Goal: Task Accomplishment & Management: Manage account settings

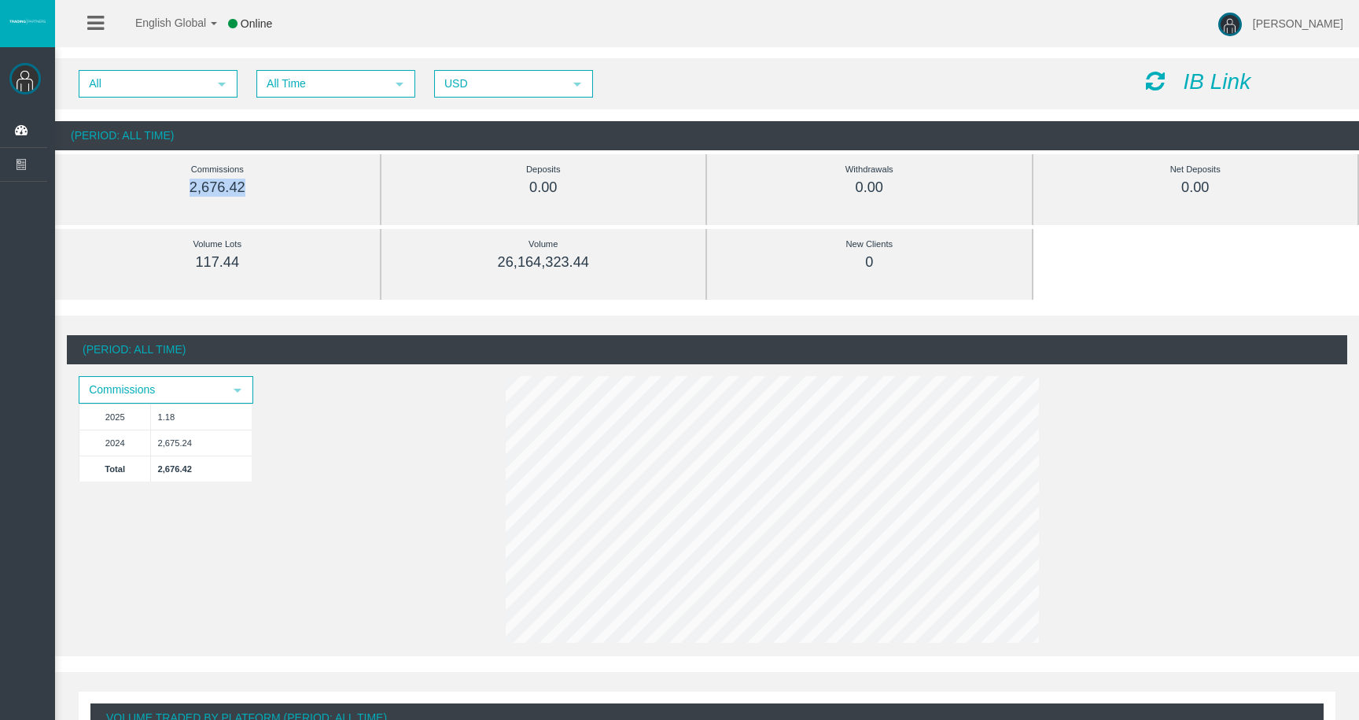
drag, startPoint x: 189, startPoint y: 188, endPoint x: 273, endPoint y: 188, distance: 84.1
click at [273, 188] on div "2,676.42" at bounding box center [217, 188] width 254 height 18
drag, startPoint x: 492, startPoint y: 263, endPoint x: 660, endPoint y: 263, distance: 167.5
click at [660, 263] on div "26,164,323.44" at bounding box center [544, 262] width 254 height 18
click at [654, 260] on div "26,164,323.44" at bounding box center [544, 262] width 254 height 18
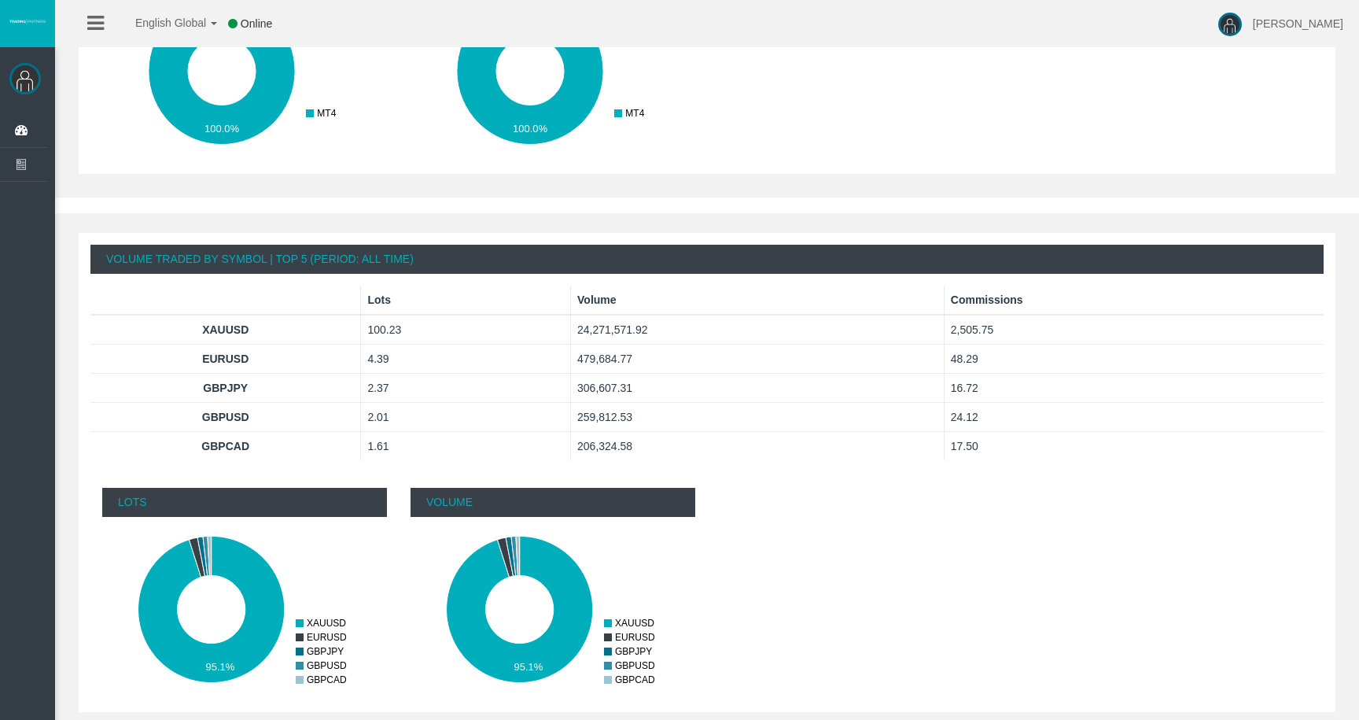
scroll to position [896, 0]
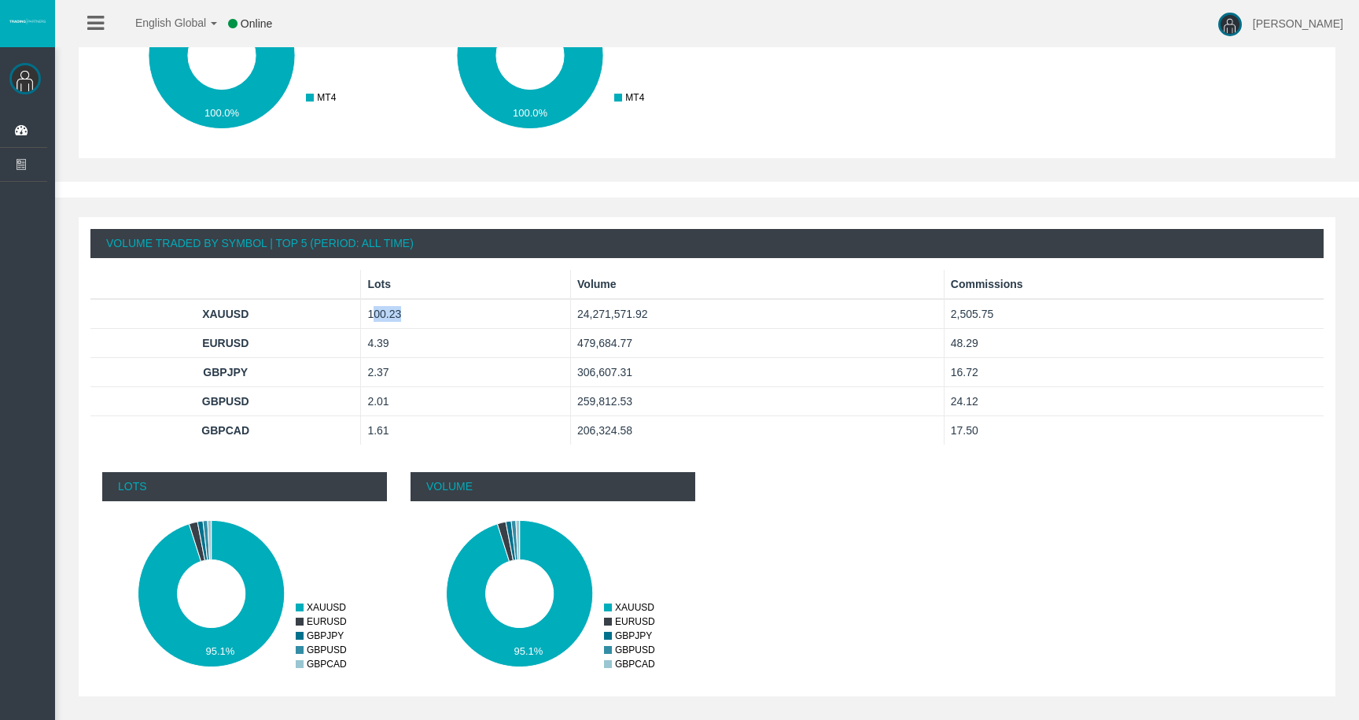
drag, startPoint x: 372, startPoint y: 311, endPoint x: 416, endPoint y: 311, distance: 44.0
click at [416, 311] on td "100.23" at bounding box center [466, 314] width 210 height 30
drag, startPoint x: 587, startPoint y: 307, endPoint x: 760, endPoint y: 307, distance: 173.0
click at [757, 307] on td "24,271,571.92" at bounding box center [758, 314] width 374 height 30
drag, startPoint x: 953, startPoint y: 315, endPoint x: 1073, endPoint y: 315, distance: 119.5
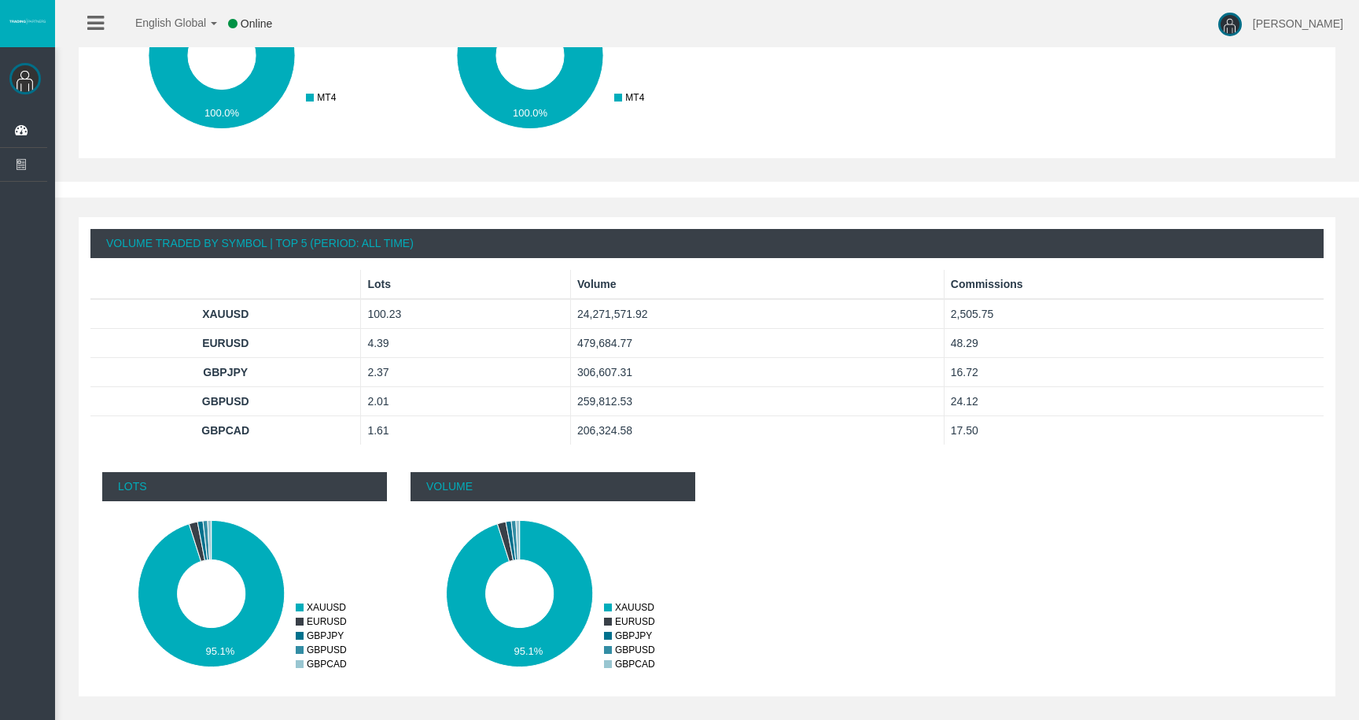
click at [1072, 315] on td "2,505.75" at bounding box center [1134, 314] width 380 height 30
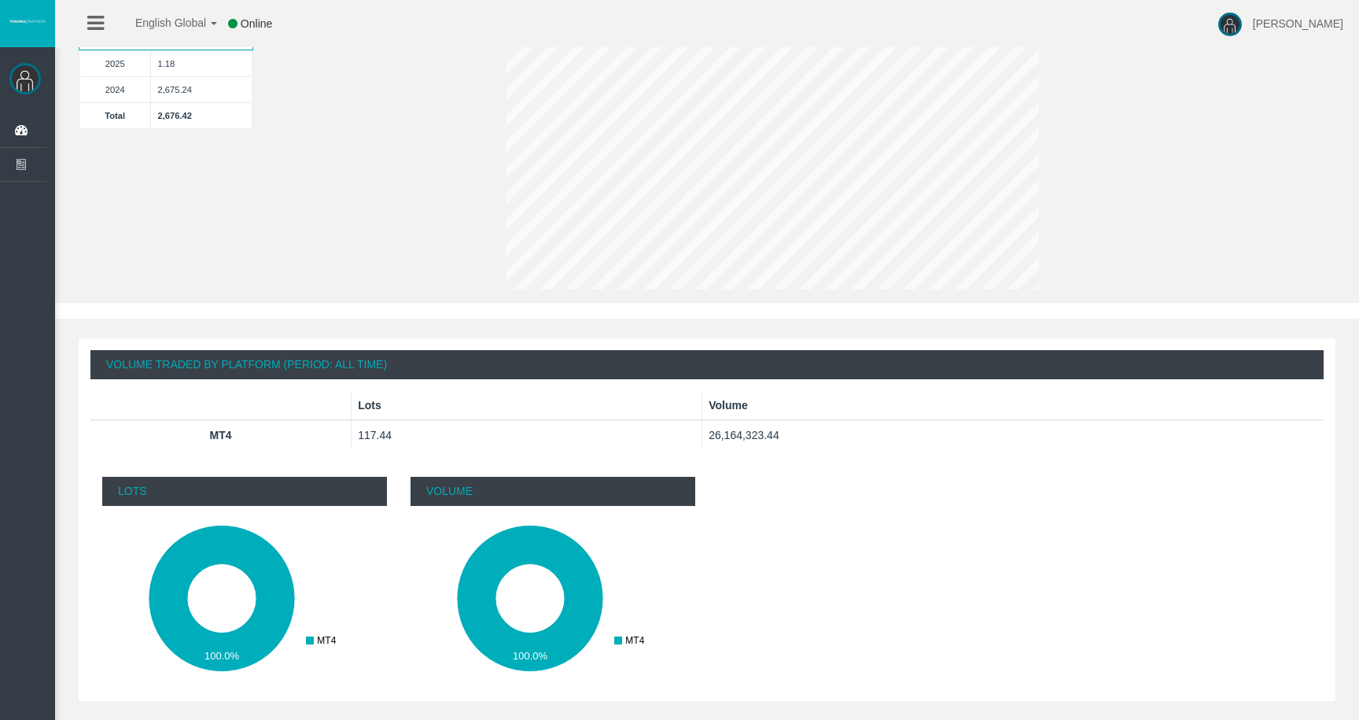
scroll to position [0, 0]
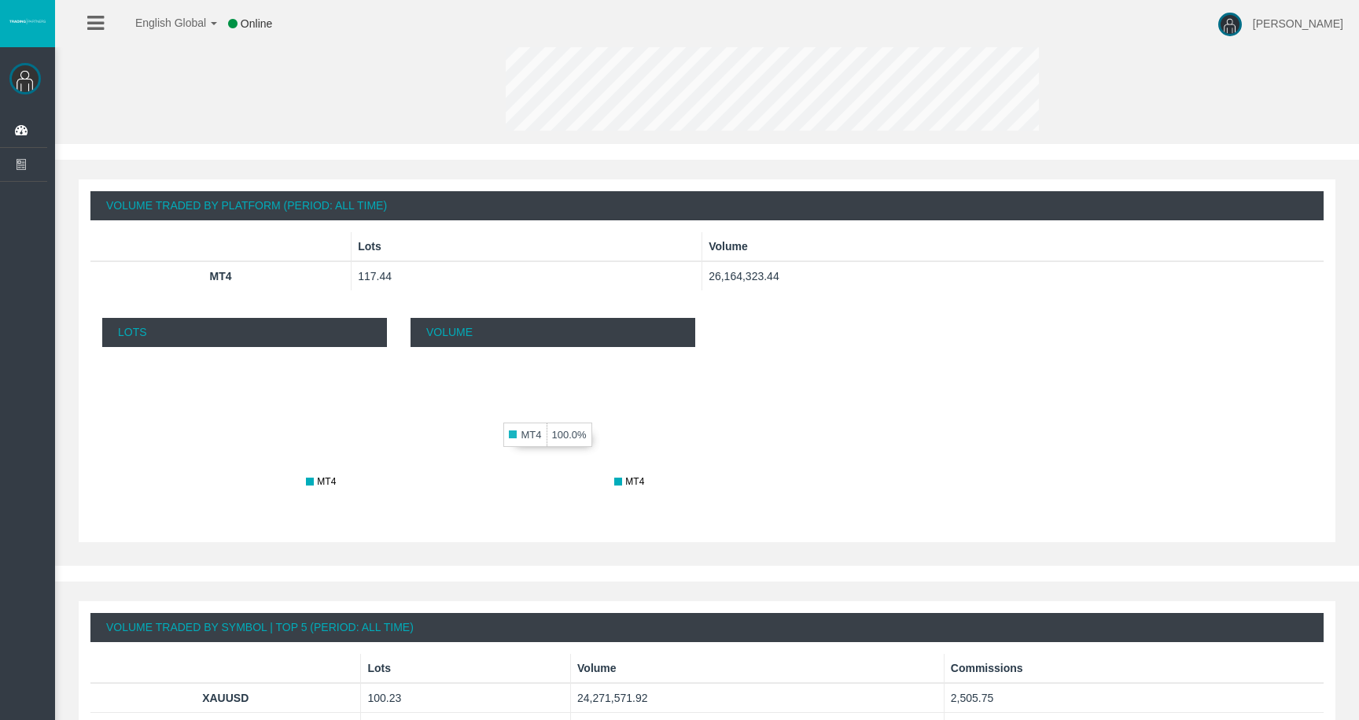
scroll to position [509, 0]
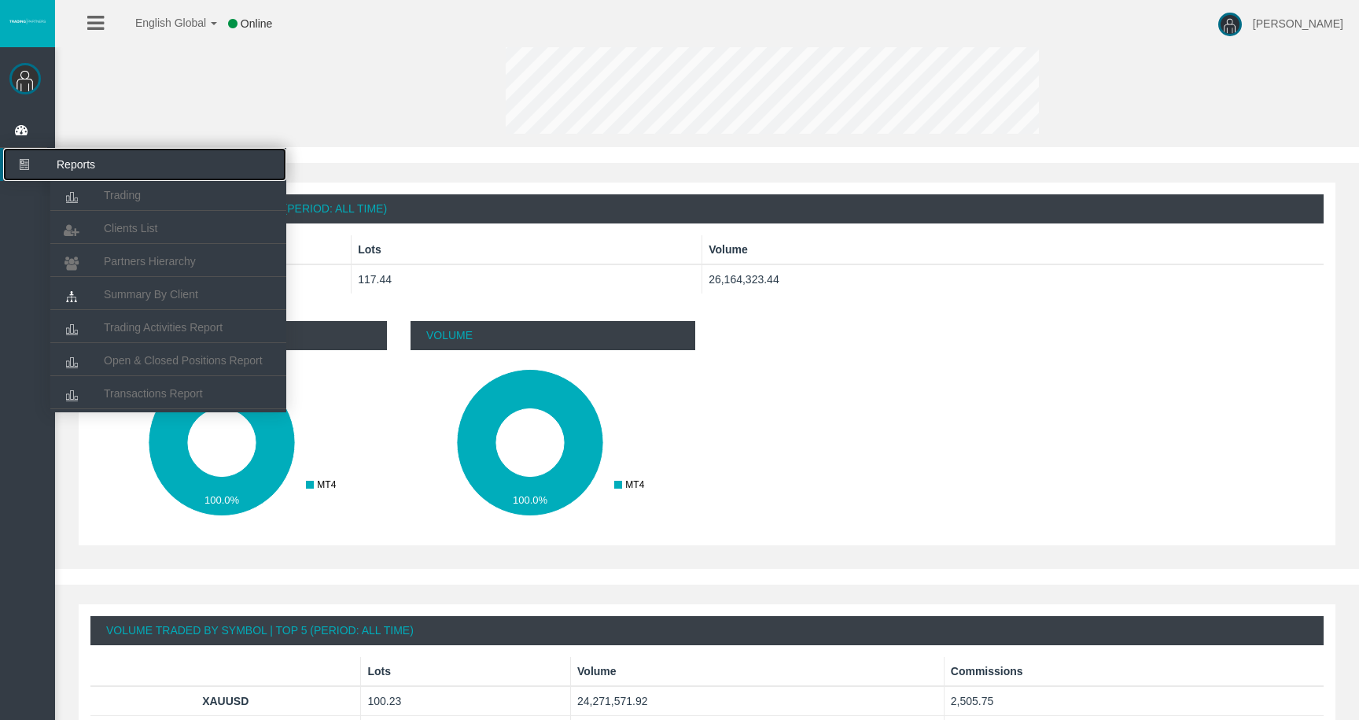
click at [12, 173] on icon at bounding box center [24, 164] width 42 height 33
click at [117, 234] on link "Clients List" at bounding box center [168, 228] width 236 height 28
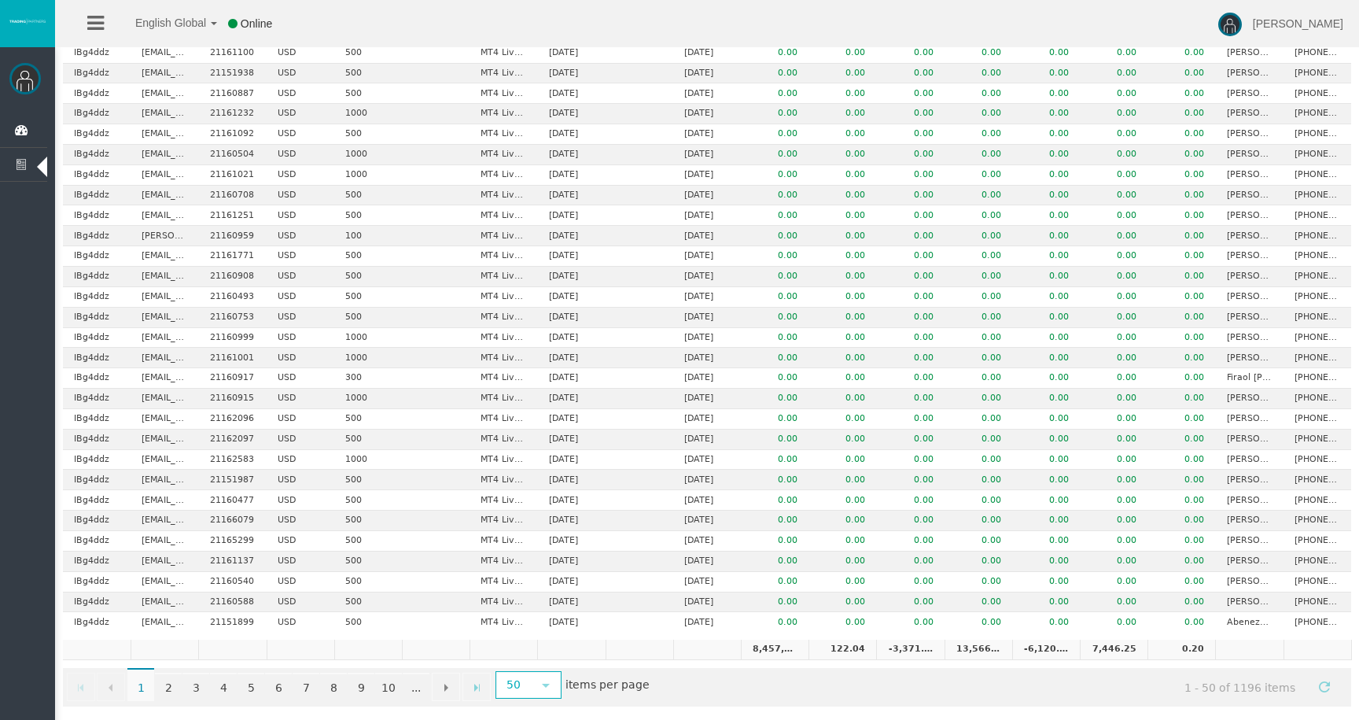
scroll to position [599, 0]
click at [538, 685] on span "select" at bounding box center [546, 682] width 28 height 24
click at [532, 662] on li "1000" at bounding box center [527, 654] width 62 height 25
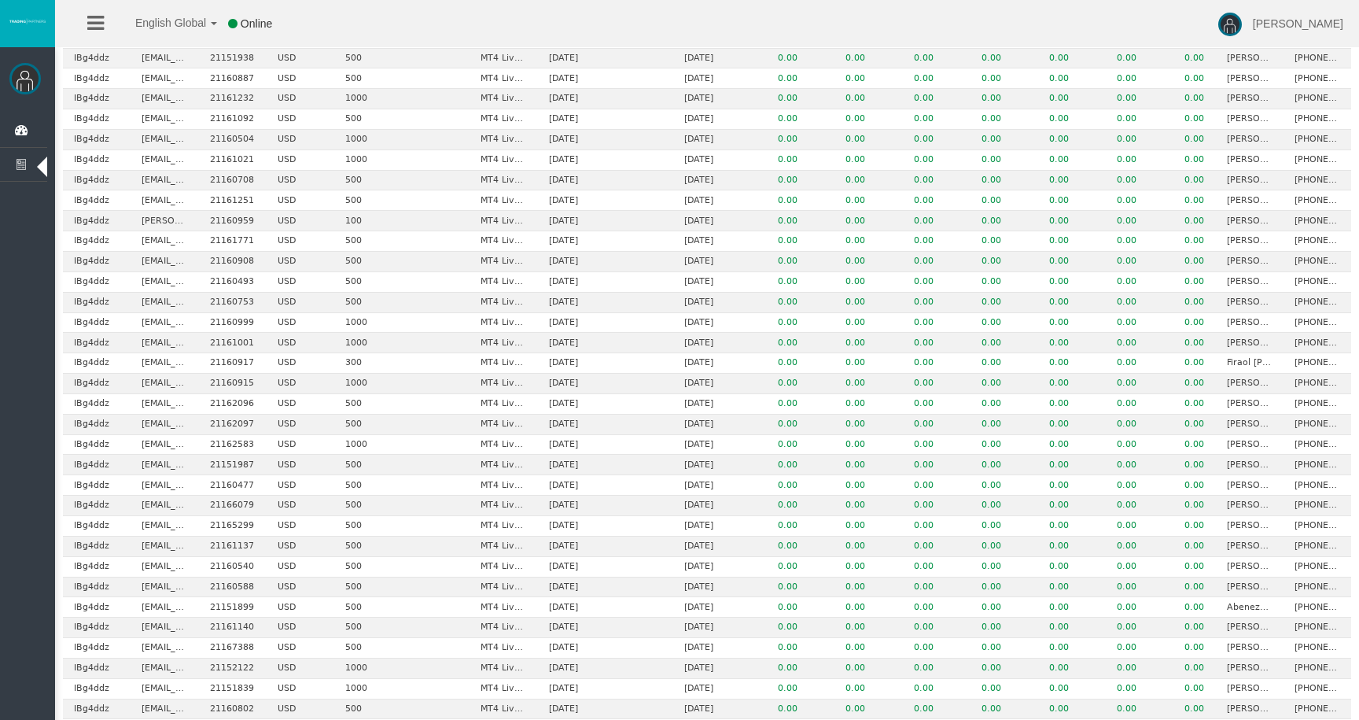
scroll to position [0, 0]
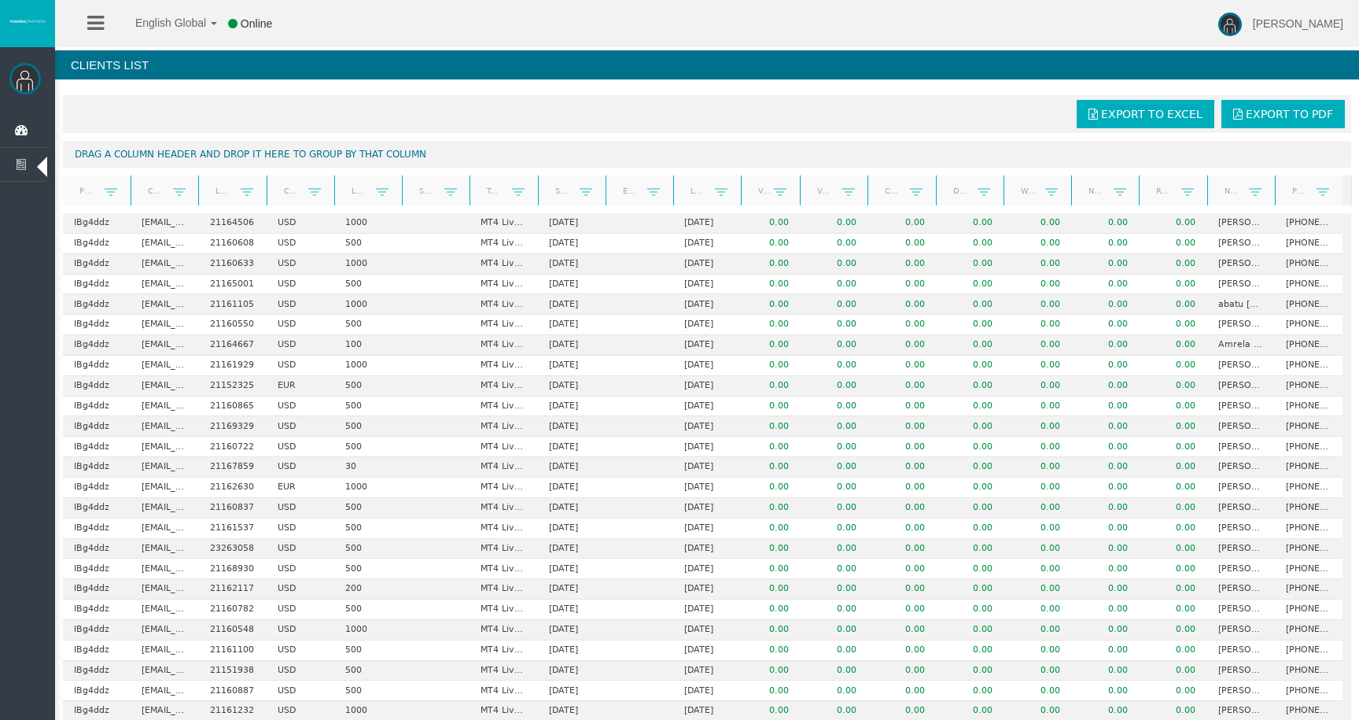
click at [801, 190] on div at bounding box center [802, 190] width 7 height 31
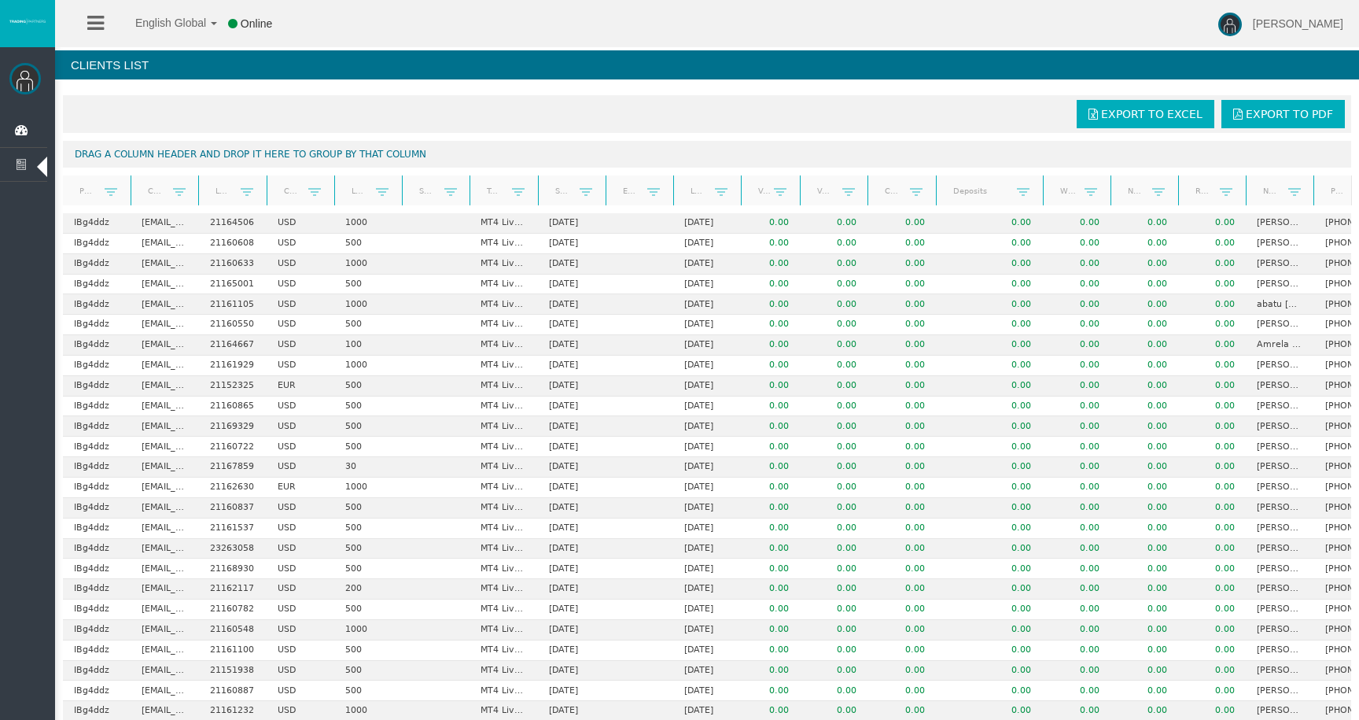
drag, startPoint x: 1002, startPoint y: 186, endPoint x: 1040, endPoint y: 186, distance: 37.7
click at [1040, 184] on div at bounding box center [1042, 190] width 7 height 31
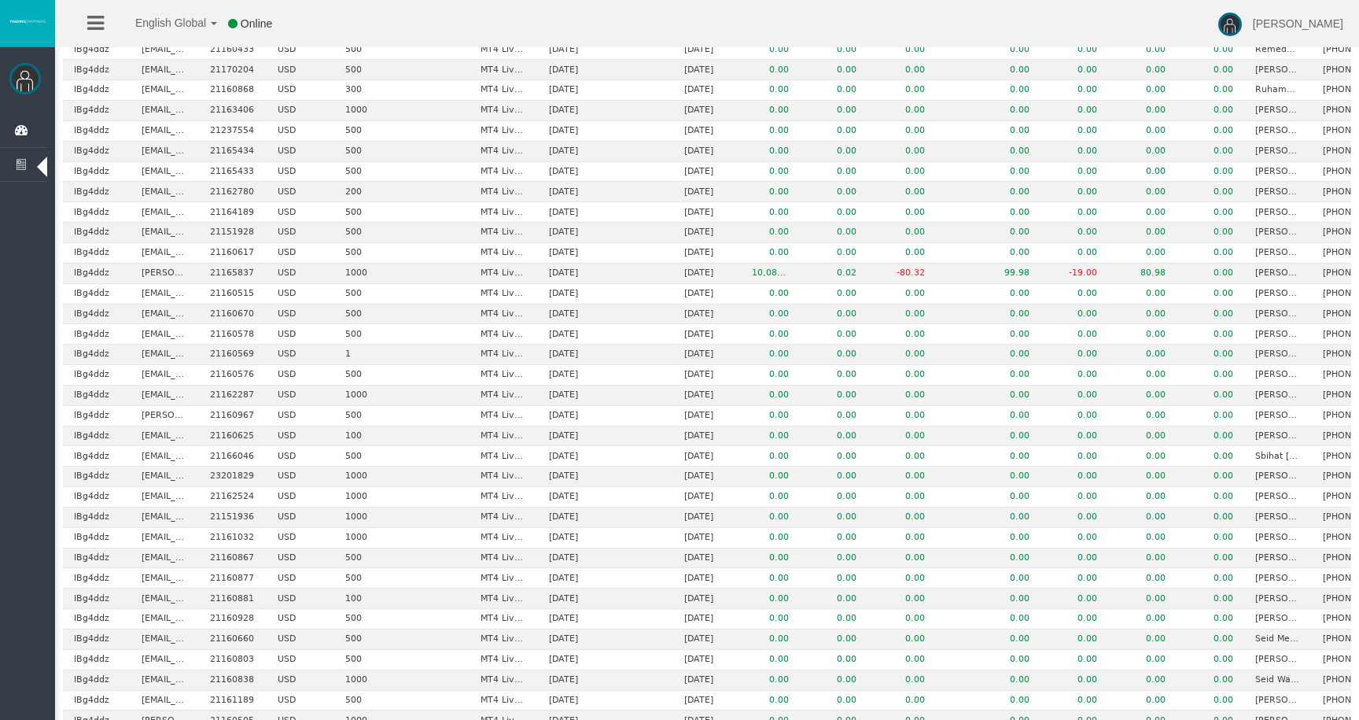
scroll to position [19902, 0]
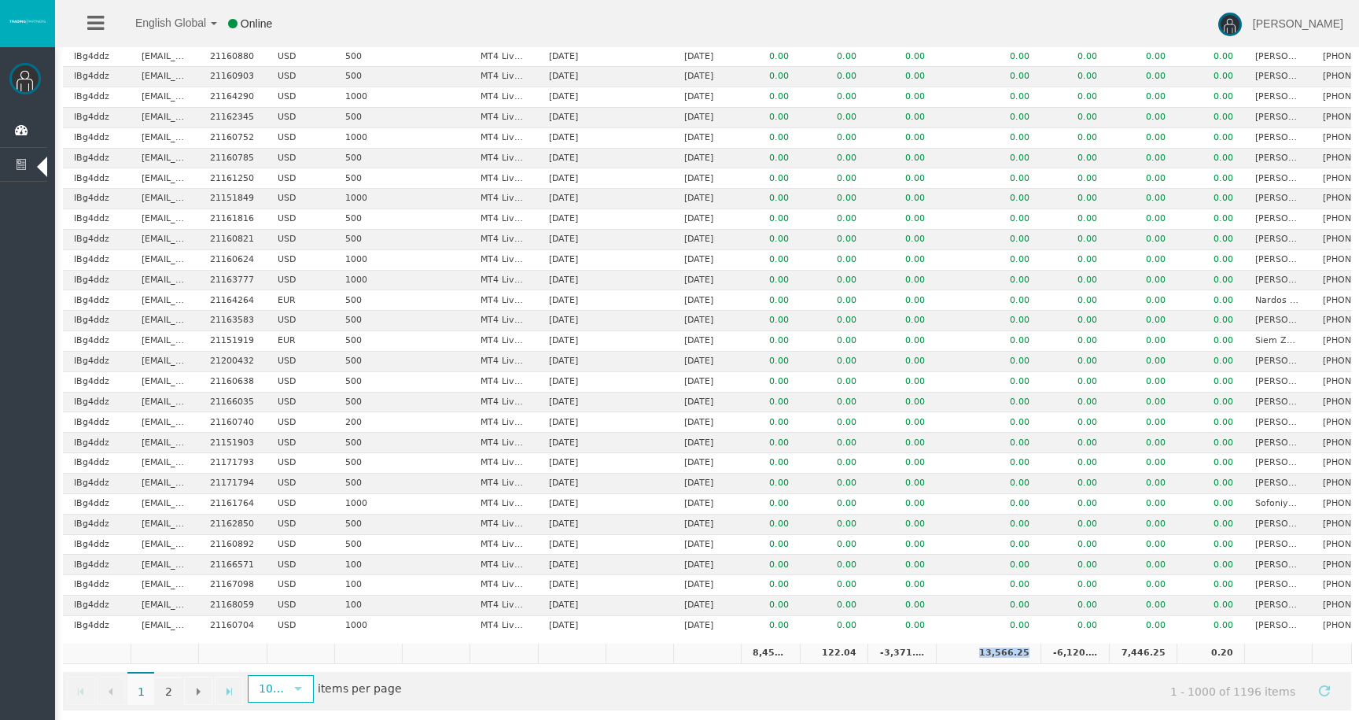
drag, startPoint x: 978, startPoint y: 646, endPoint x: 1029, endPoint y: 645, distance: 51.1
click at [1029, 645] on td "13,566.25" at bounding box center [988, 653] width 105 height 20
